Goal: Navigation & Orientation: Find specific page/section

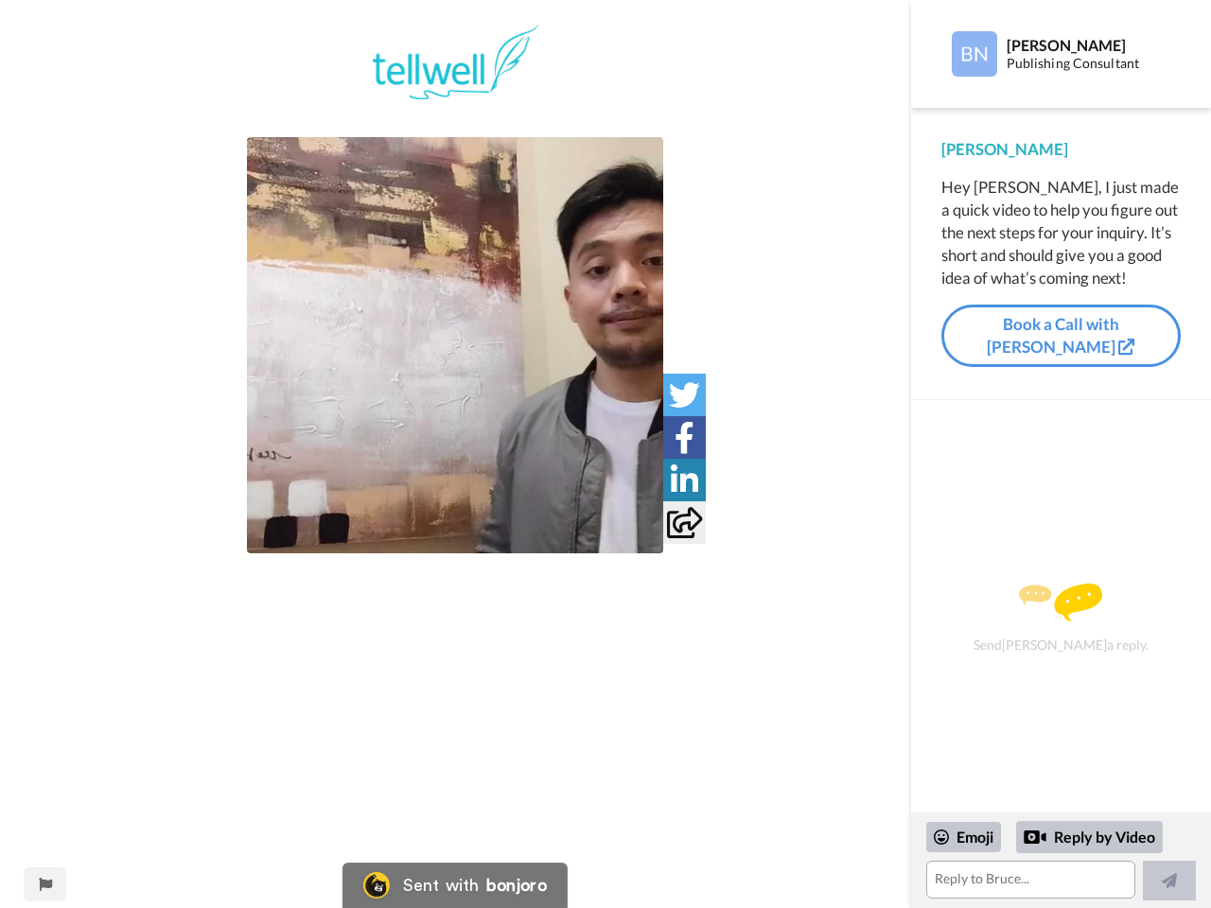
click at [455, 345] on img at bounding box center [455, 345] width 416 height 416
click at [684, 394] on icon at bounding box center [684, 394] width 31 height 31
click at [684, 437] on icon at bounding box center [684, 437] width 20 height 31
click at [684, 480] on icon at bounding box center [684, 479] width 27 height 31
click at [684, 522] on icon at bounding box center [684, 522] width 35 height 31
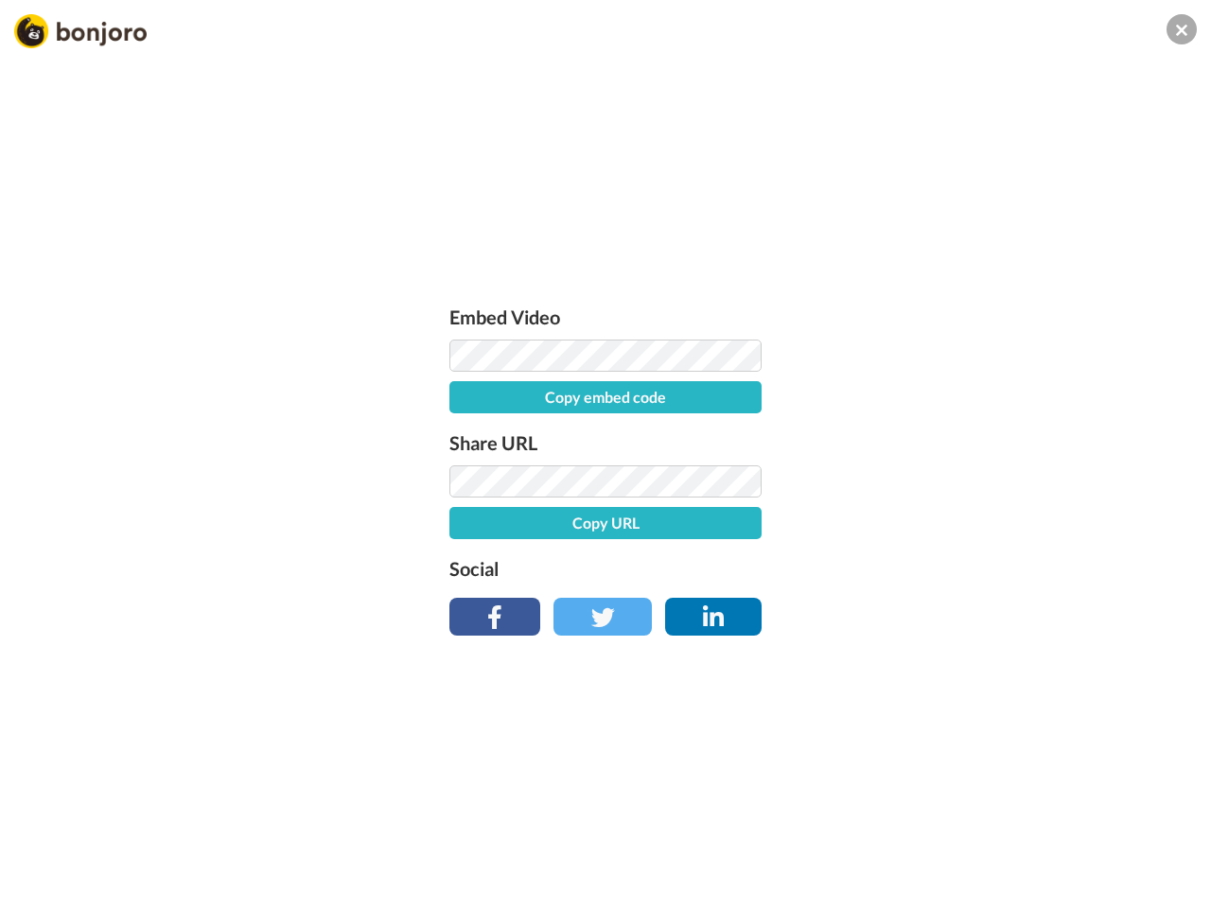
click at [44, 884] on div "Embed Video Copy embed code Share URL Copy URL Social" at bounding box center [605, 556] width 1211 height 908
click at [1060, 861] on div "Embed Video Copy embed code Share URL Copy URL Social" at bounding box center [605, 556] width 1211 height 908
click at [964, 837] on div "Embed Video Copy embed code Share URL Copy URL Social" at bounding box center [605, 556] width 1211 height 908
click at [1090, 837] on div "Embed Video Copy embed code Share URL Copy URL Social" at bounding box center [605, 556] width 1211 height 908
click at [1169, 881] on div "Embed Video Copy embed code Share URL Copy URL Social" at bounding box center [605, 556] width 1211 height 908
